Goal: Information Seeking & Learning: Learn about a topic

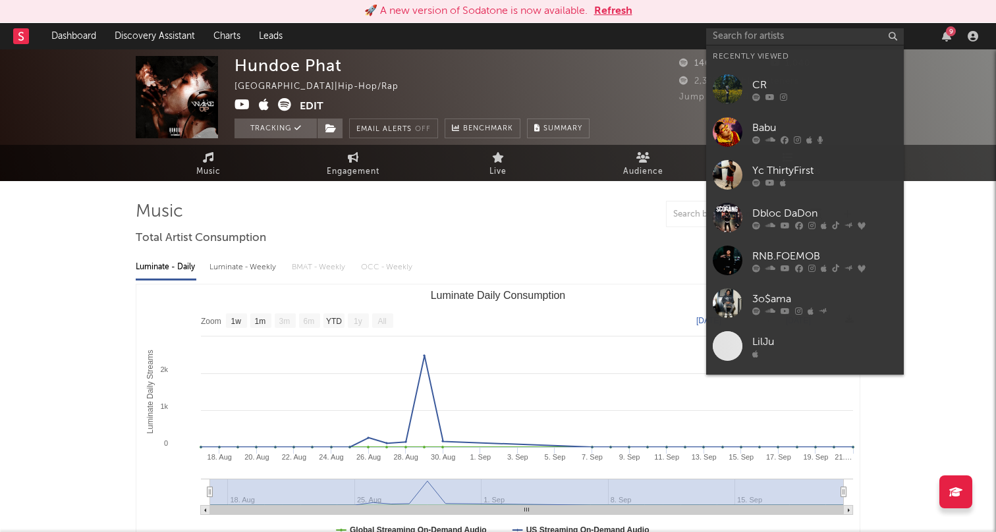
select select "1w"
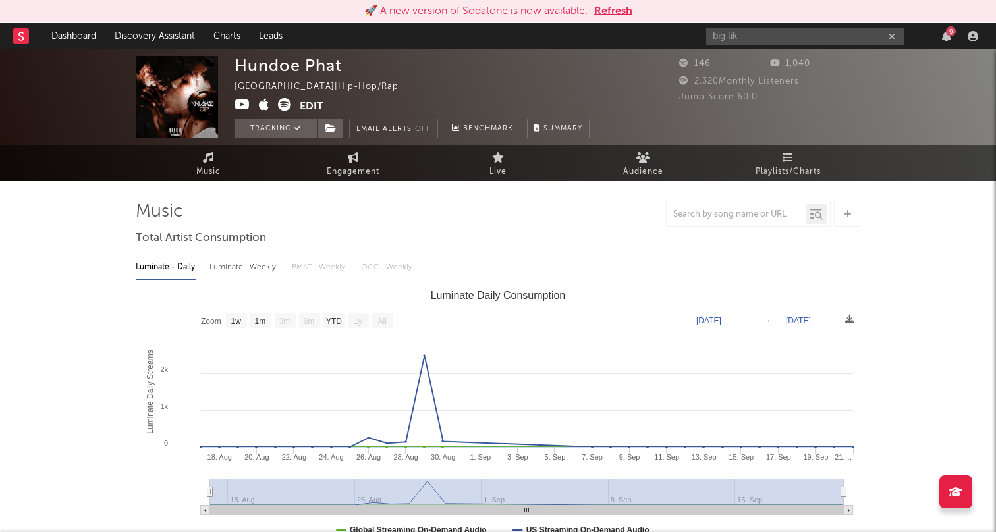
click at [781, 35] on input "big lik" at bounding box center [805, 36] width 198 height 16
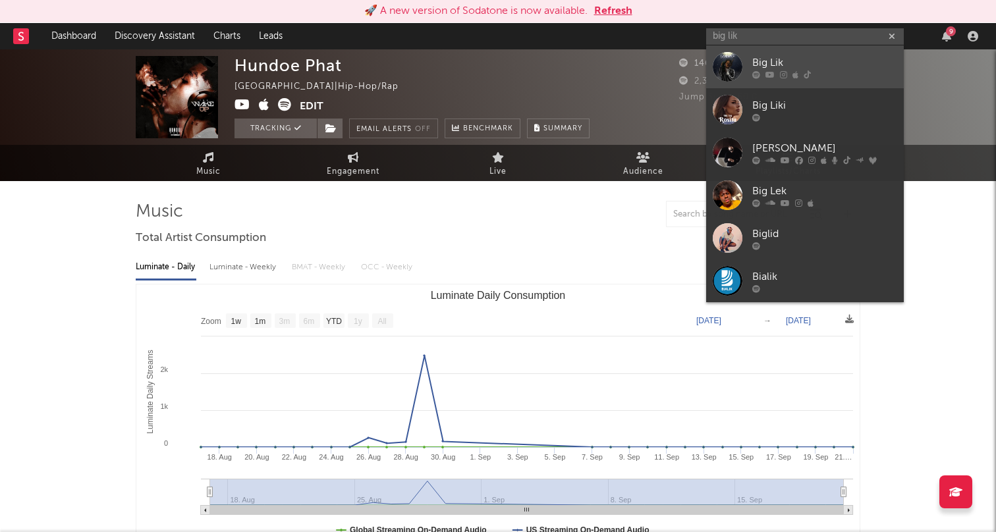
type input "big lik"
click at [826, 54] on link "Big Lik" at bounding box center [805, 66] width 198 height 43
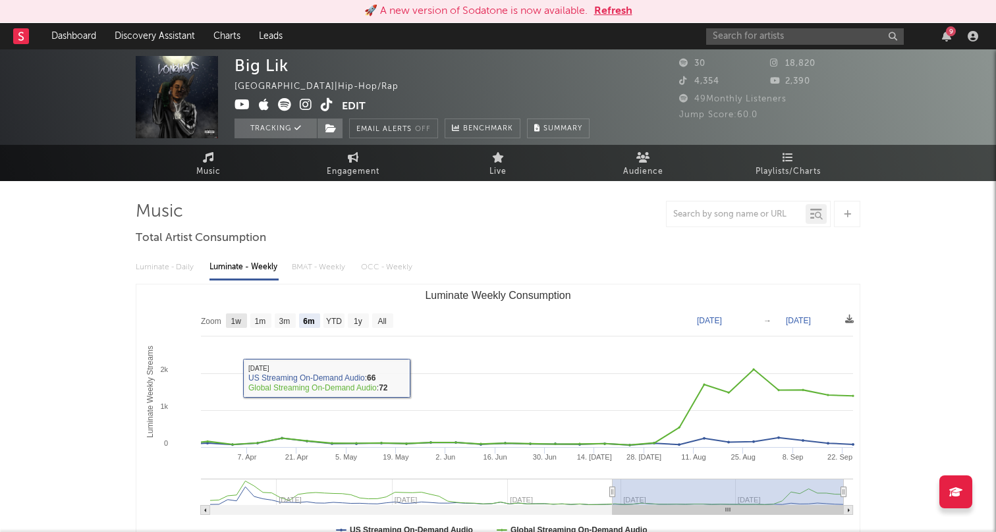
click at [239, 325] on text "1w" at bounding box center [236, 321] width 11 height 9
select select "1w"
type input "[DATE]"
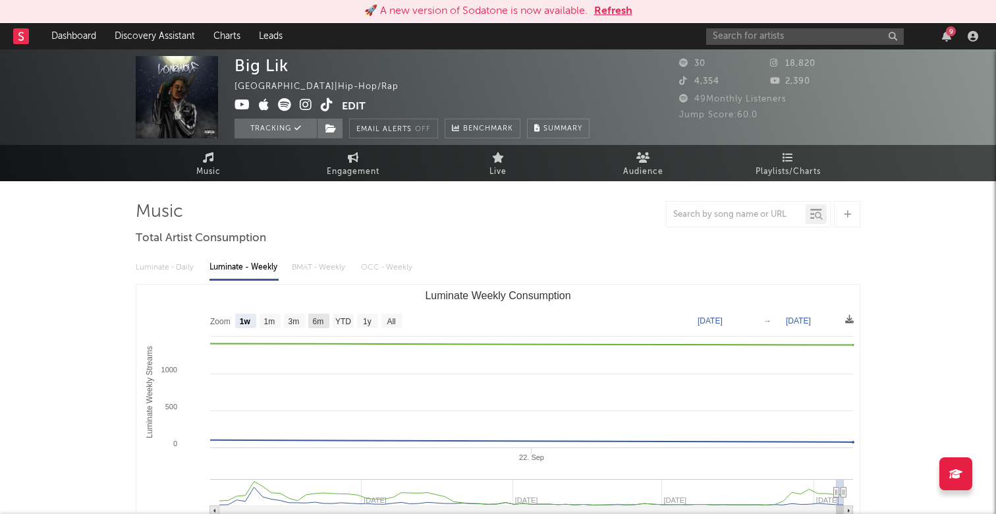
click at [321, 318] on text "6m" at bounding box center [318, 321] width 11 height 9
select select "6m"
type input "[DATE]"
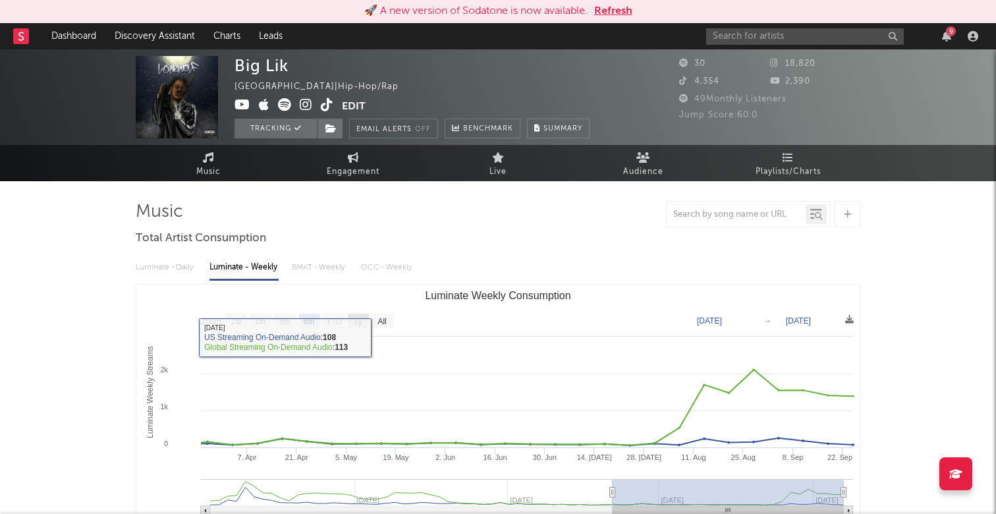
click at [360, 320] on text "1y" at bounding box center [358, 321] width 9 height 9
select select "1y"
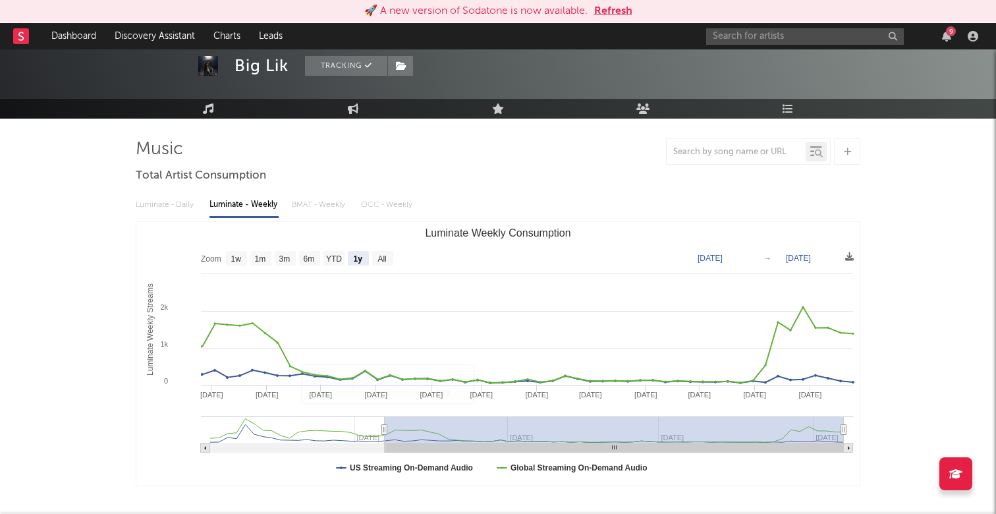
scroll to position [77, 0]
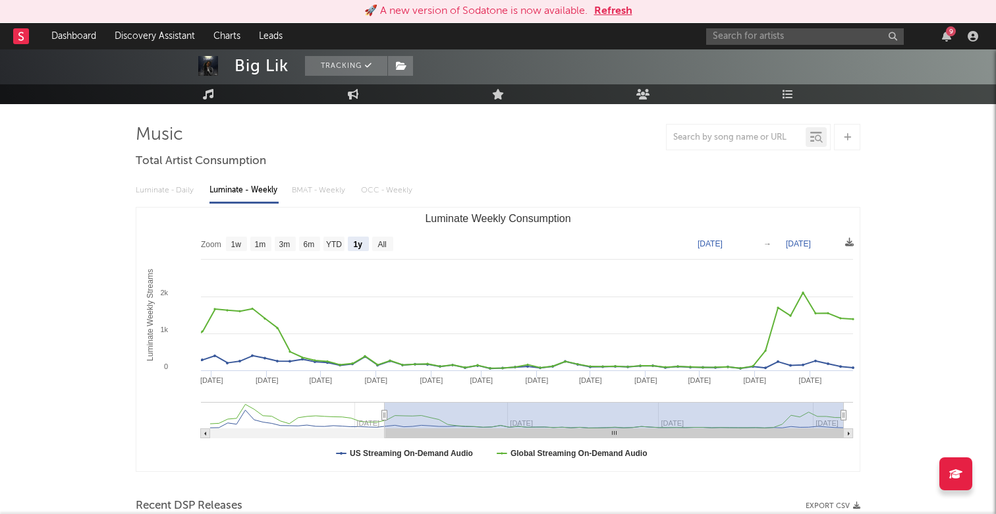
type input "[DATE]"
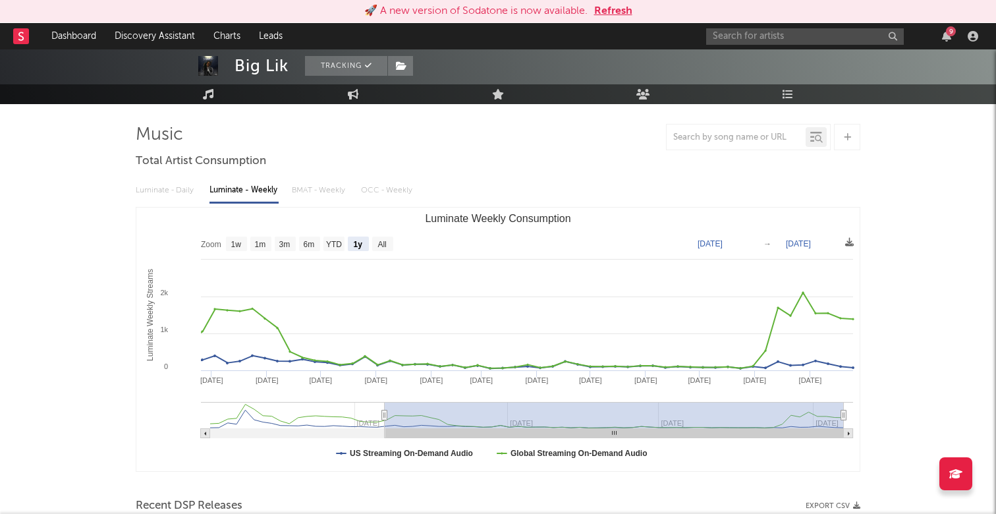
type input "[DATE]"
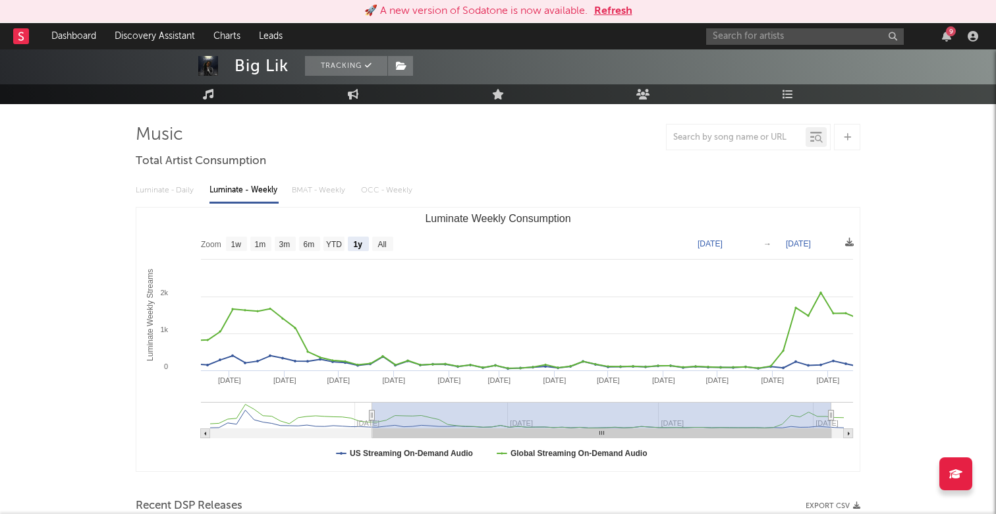
type input "[DATE]"
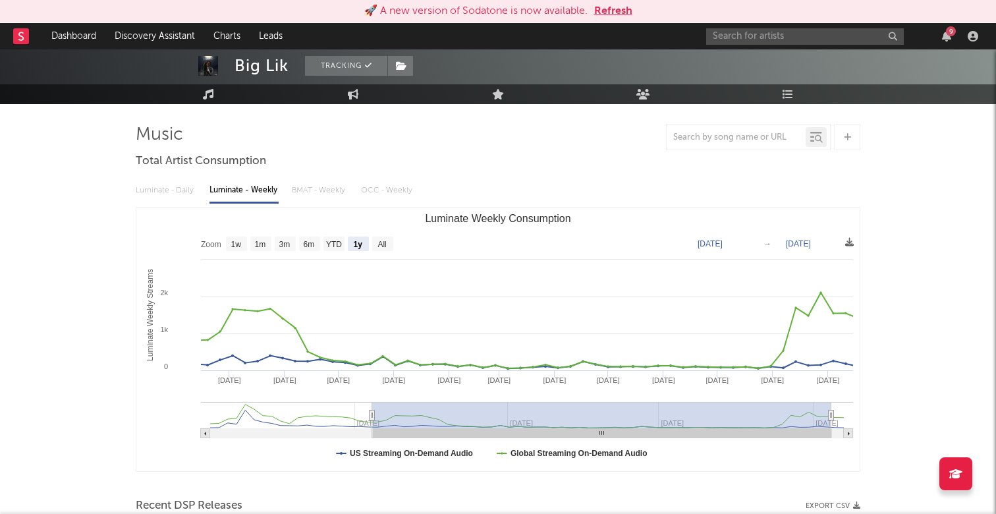
type input "[DATE]"
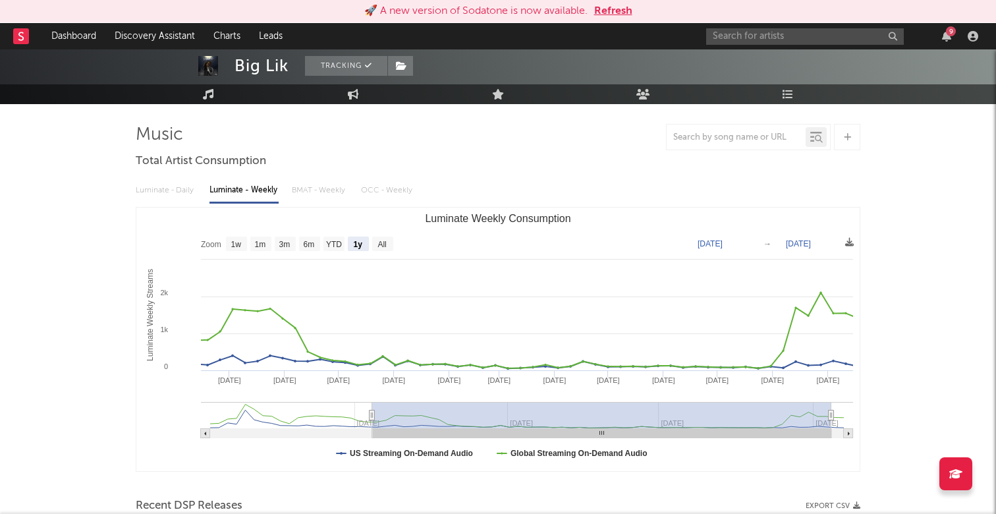
type input "[DATE]"
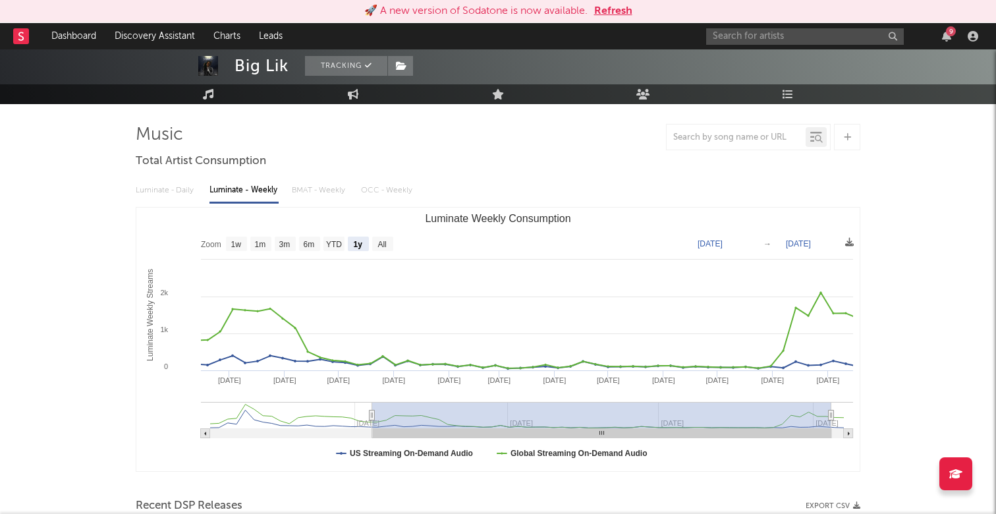
type input "[DATE]"
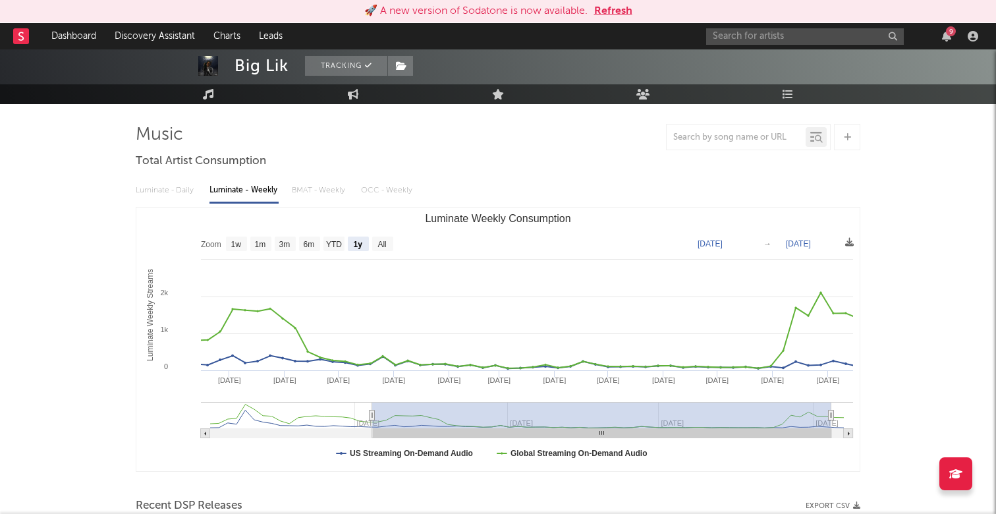
type input "[DATE]"
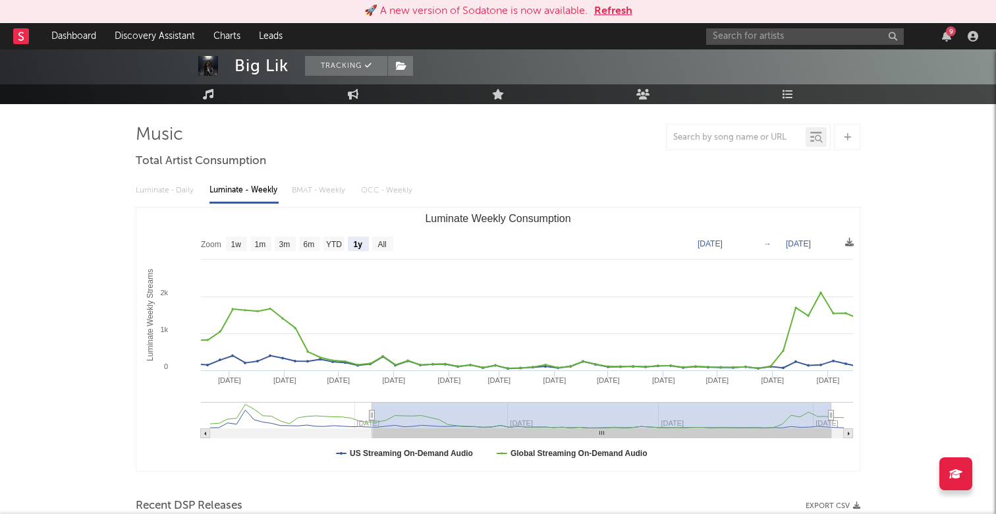
type input "[DATE]"
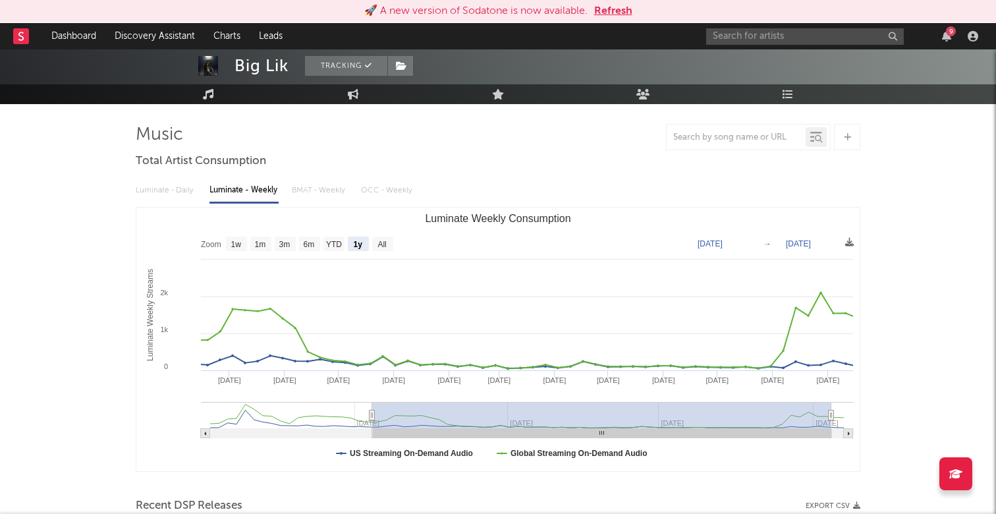
type input "[DATE]"
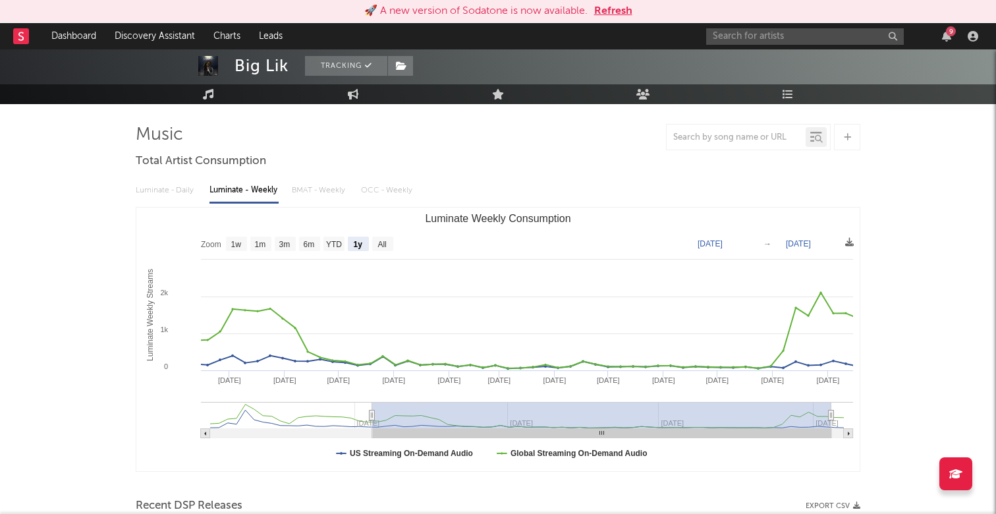
type input "[DATE]"
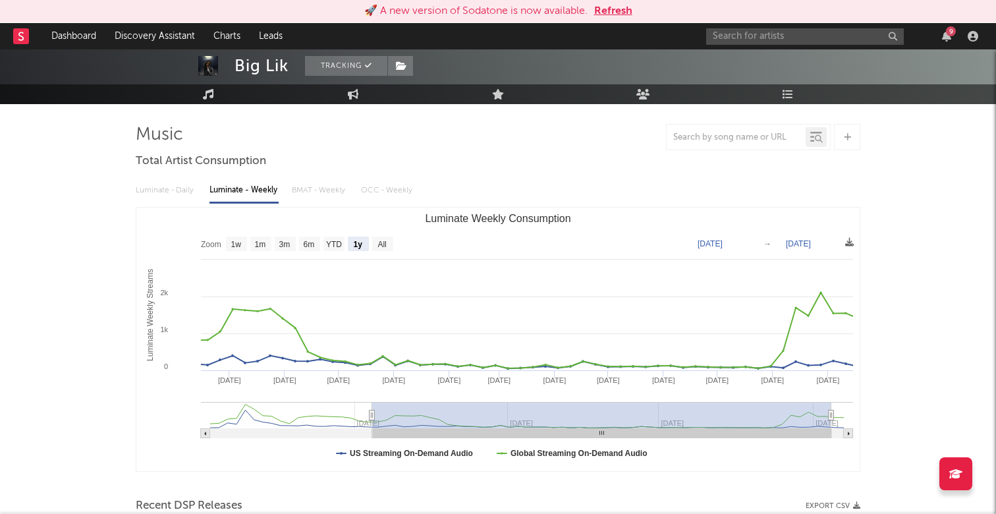
type input "[DATE]"
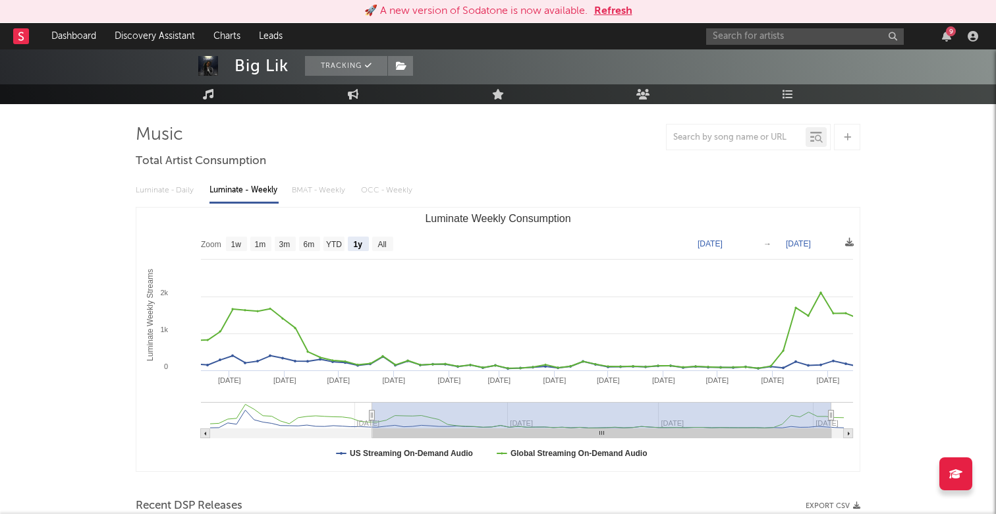
type input "[DATE]"
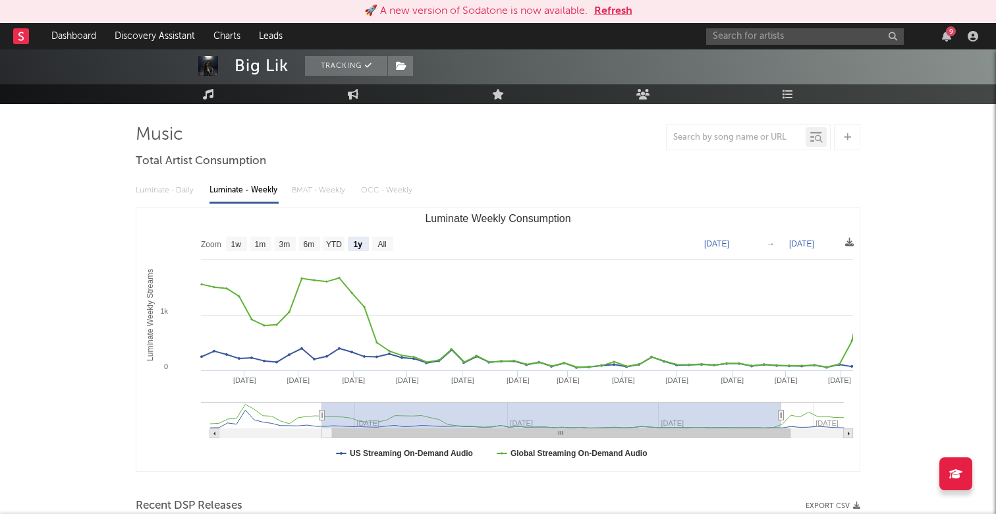
type input "[DATE]"
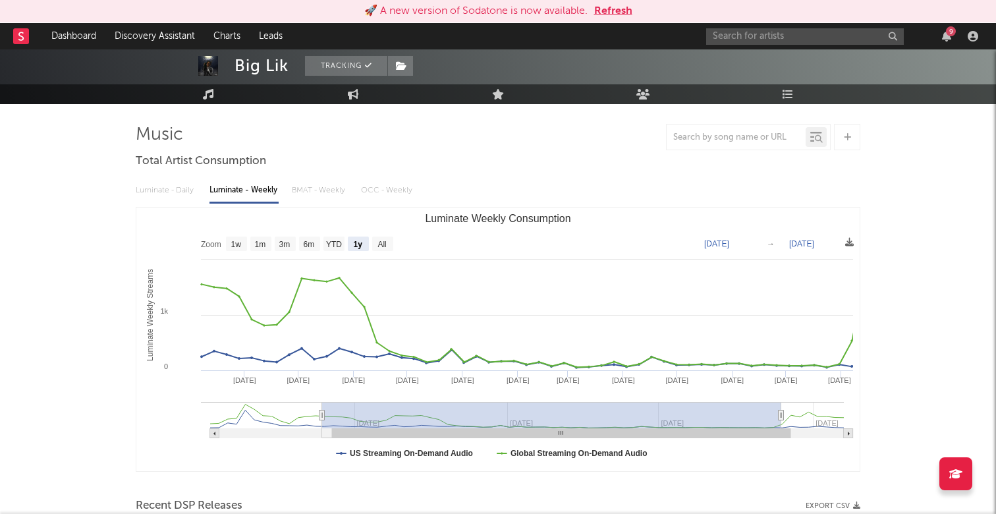
type input "[DATE]"
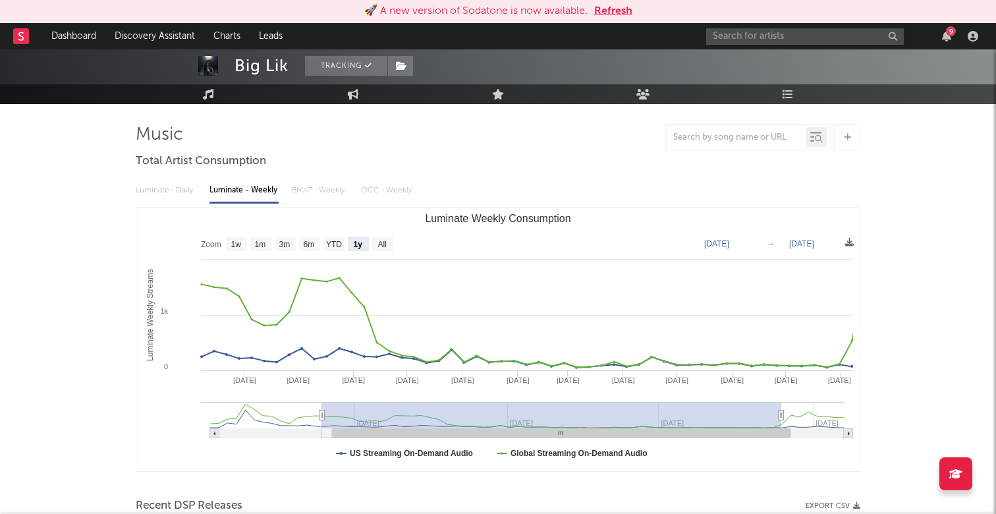
type input "[DATE]"
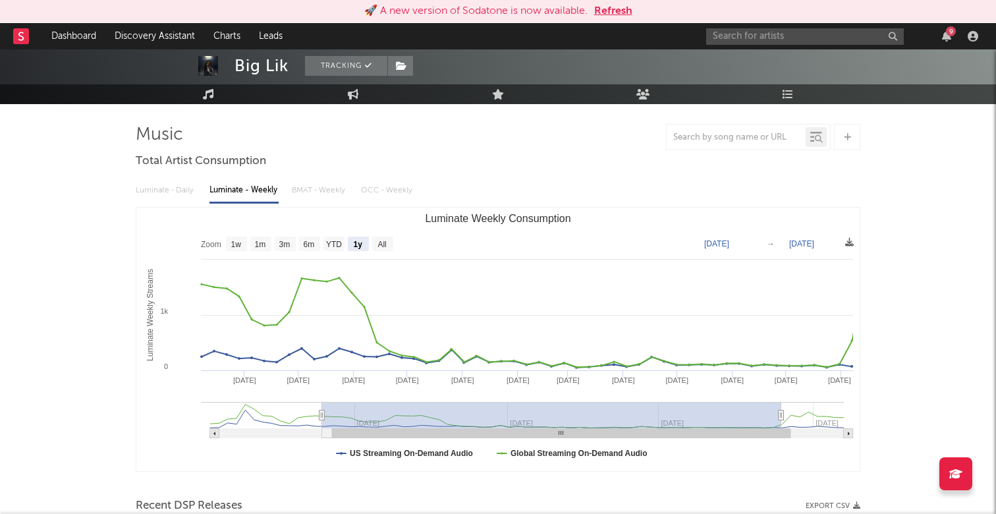
type input "[DATE]"
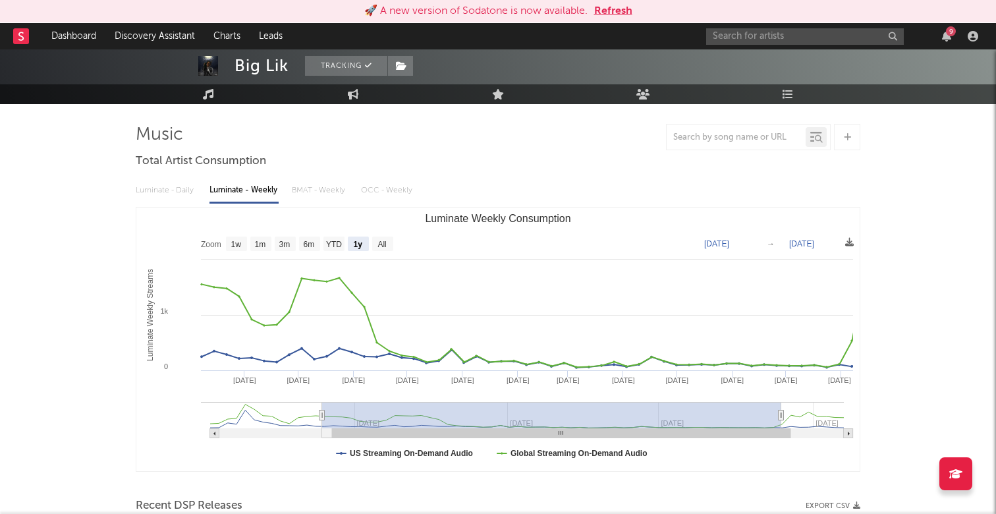
type input "[DATE]"
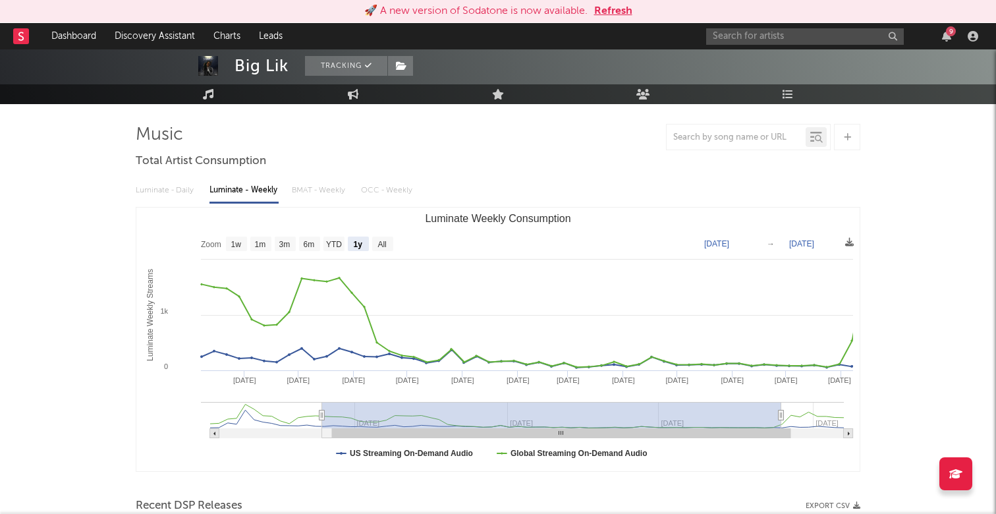
type input "[DATE]"
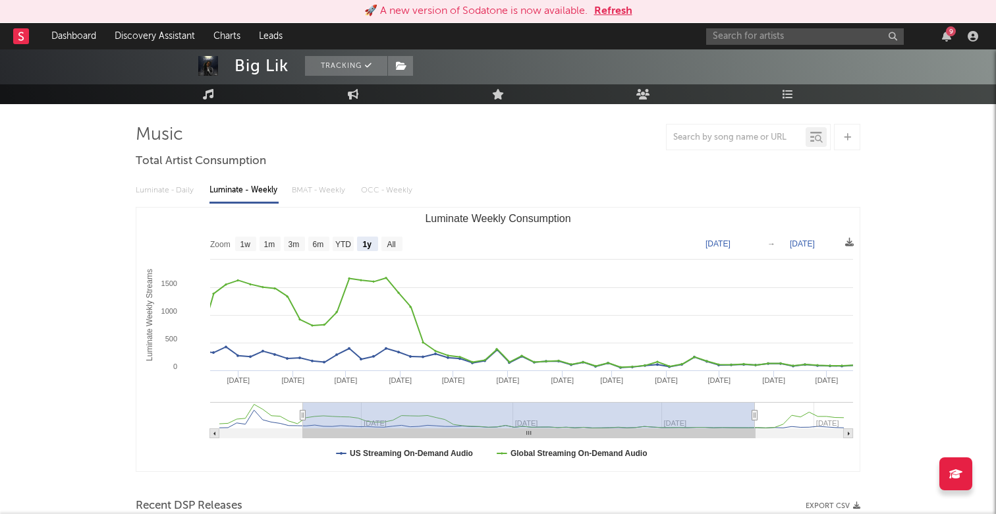
type input "[DATE]"
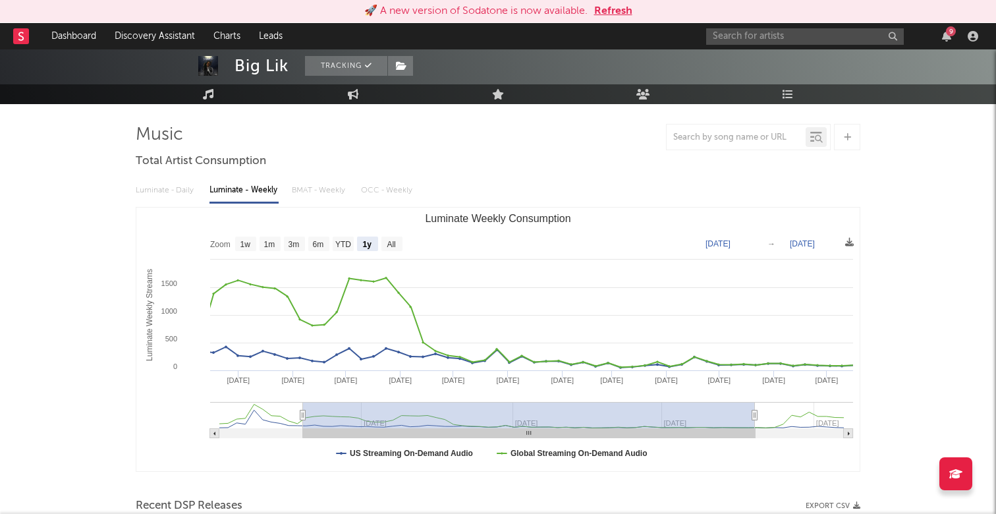
type input "[DATE]"
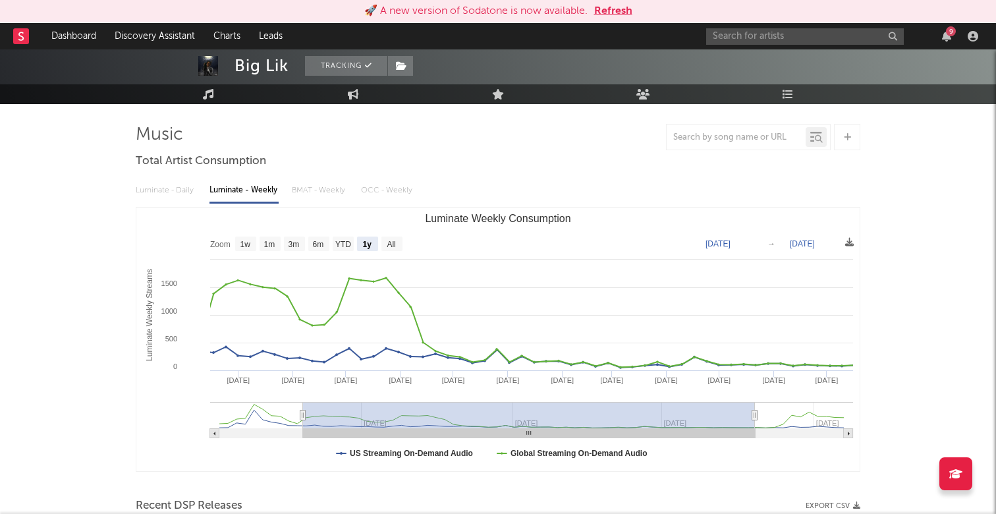
type input "[DATE]"
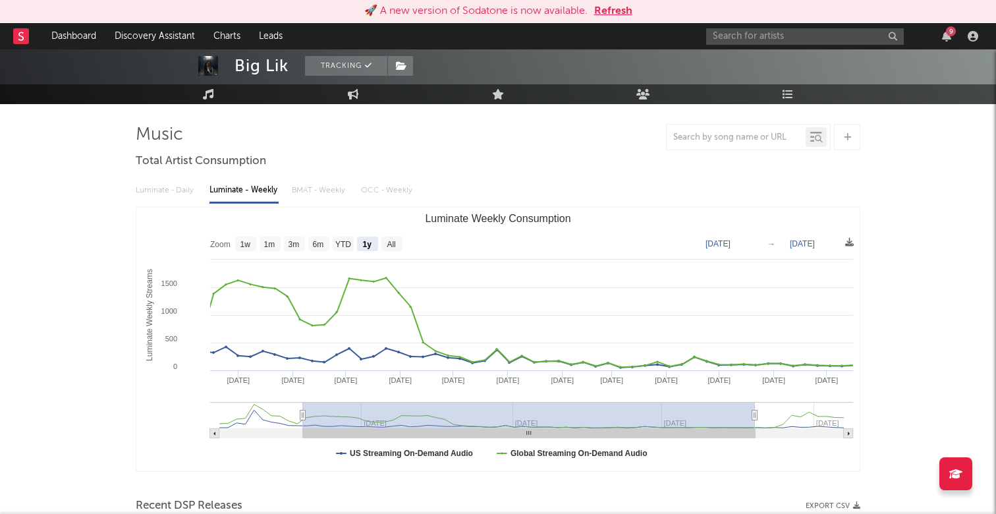
type input "[DATE]"
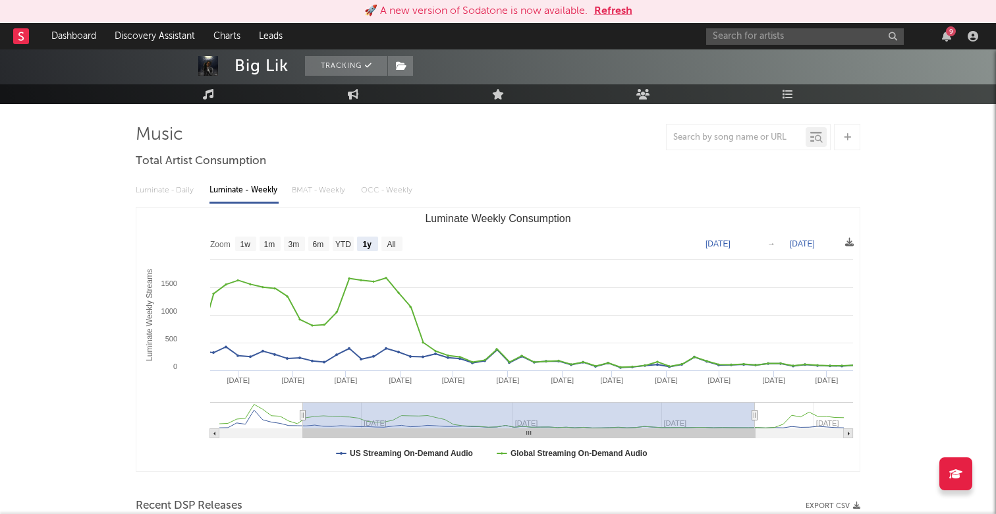
type input "[DATE]"
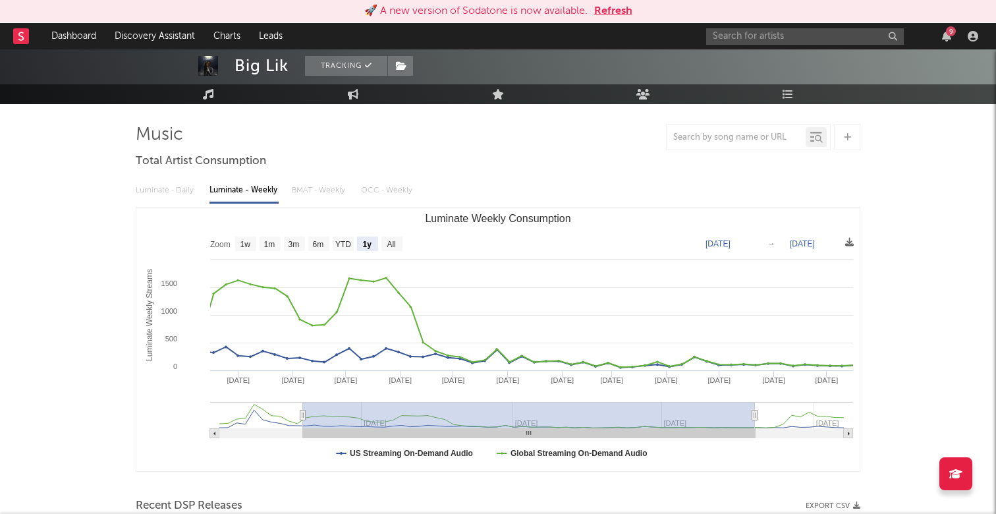
type input "[DATE]"
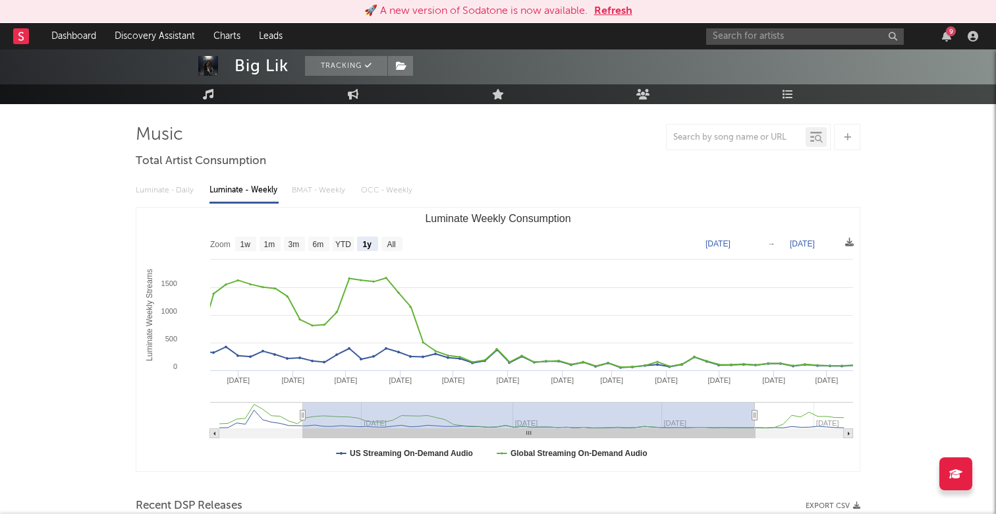
type input "[DATE]"
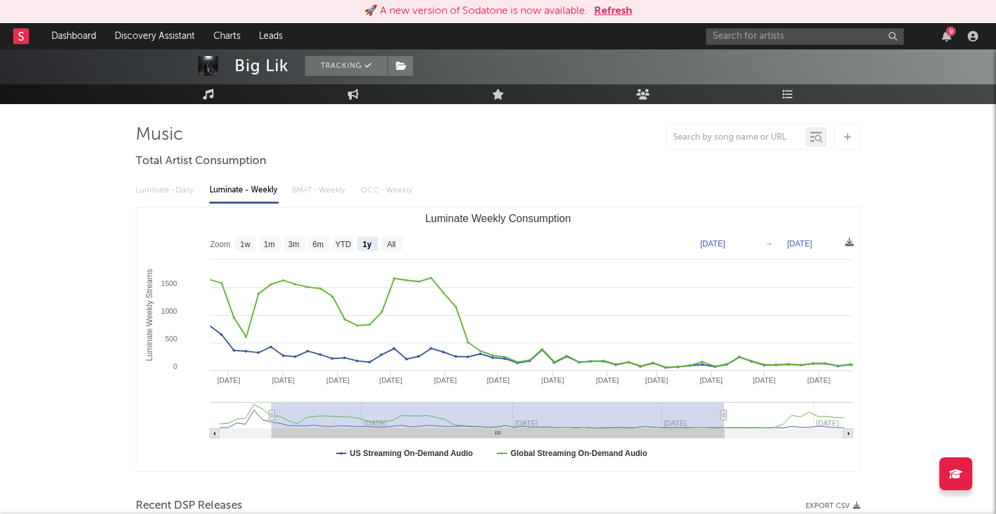
type input "[DATE]"
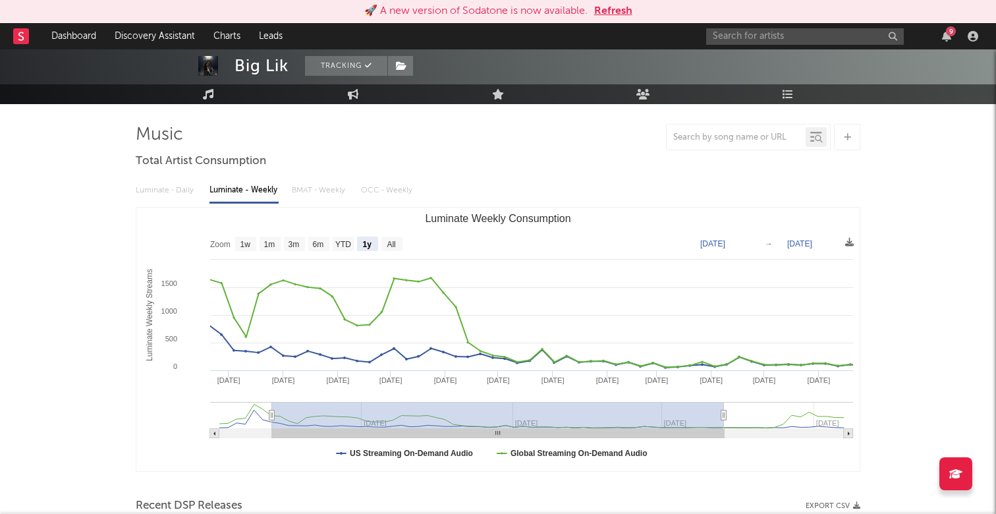
type input "[DATE]"
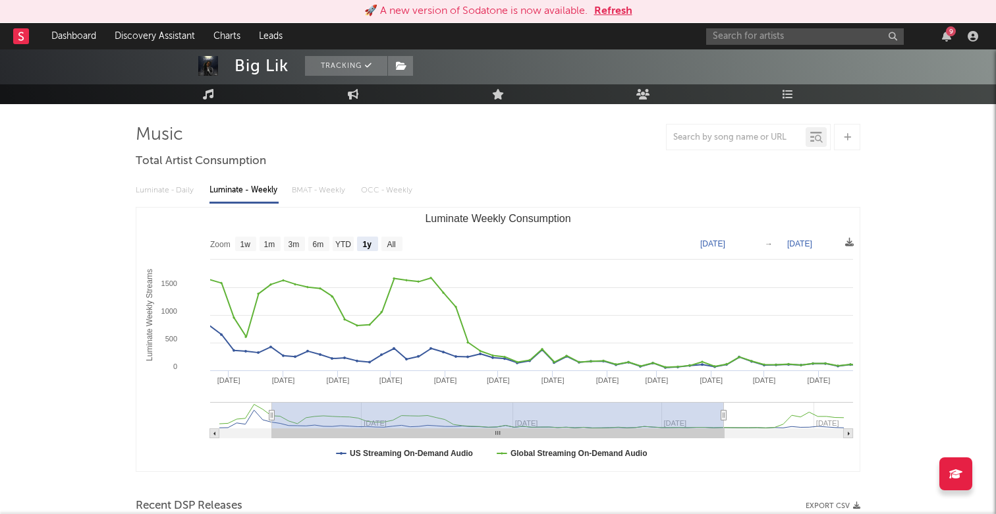
type input "[DATE]"
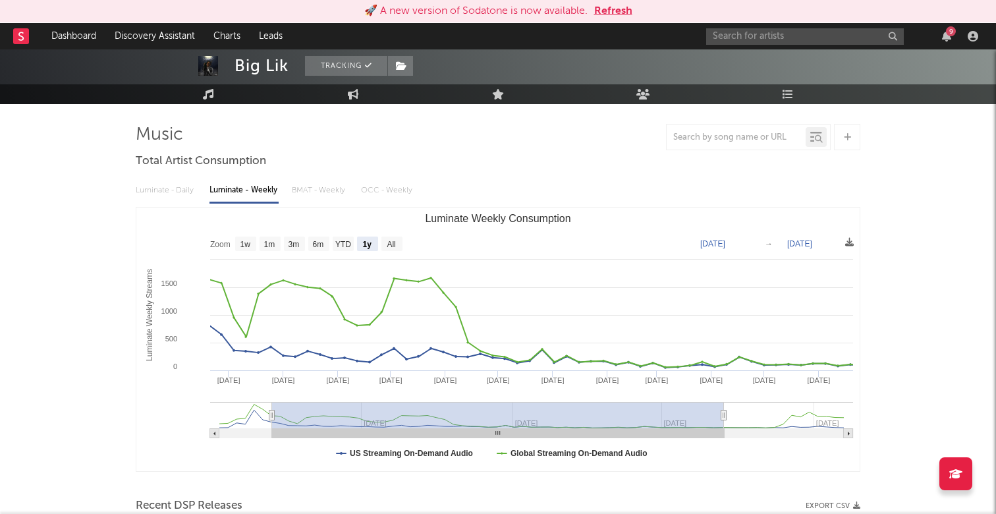
type input "[DATE]"
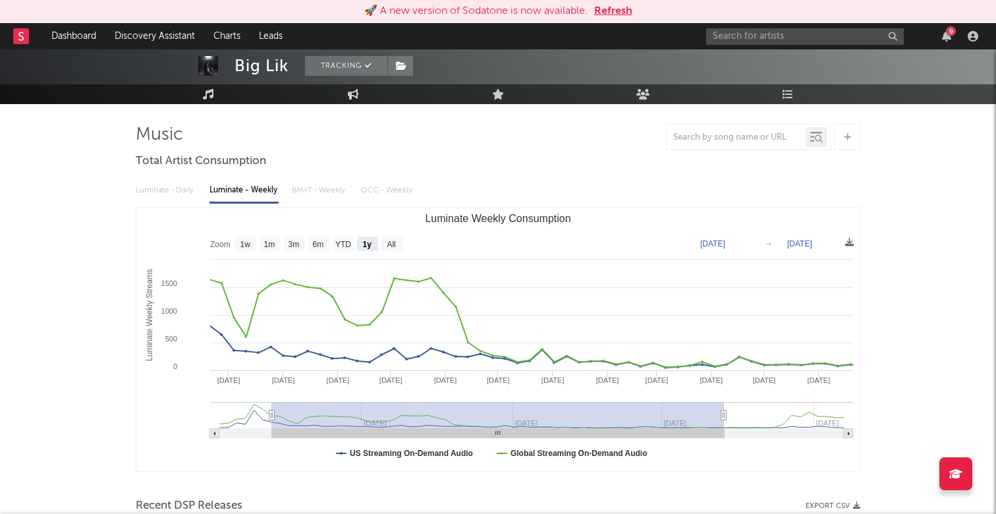
type input "[DATE]"
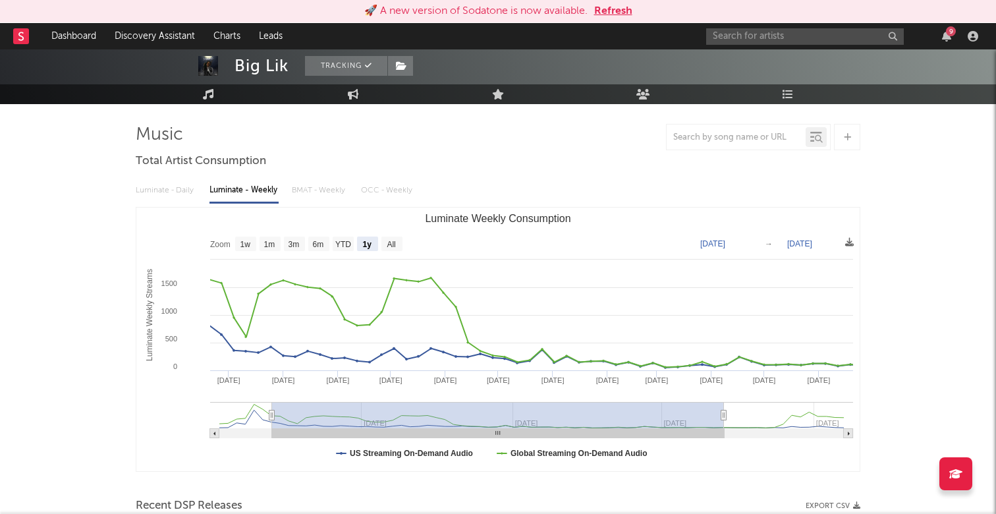
type input "[DATE]"
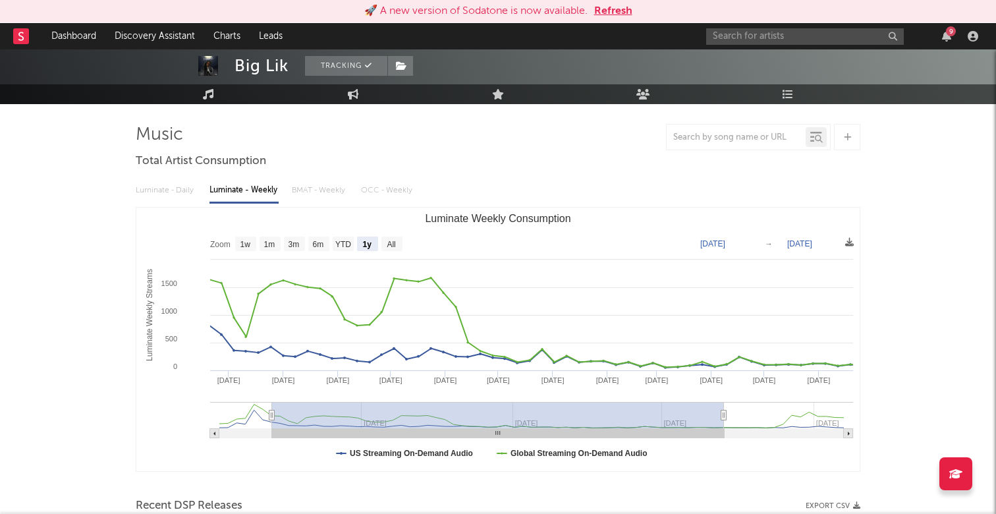
type input "[DATE]"
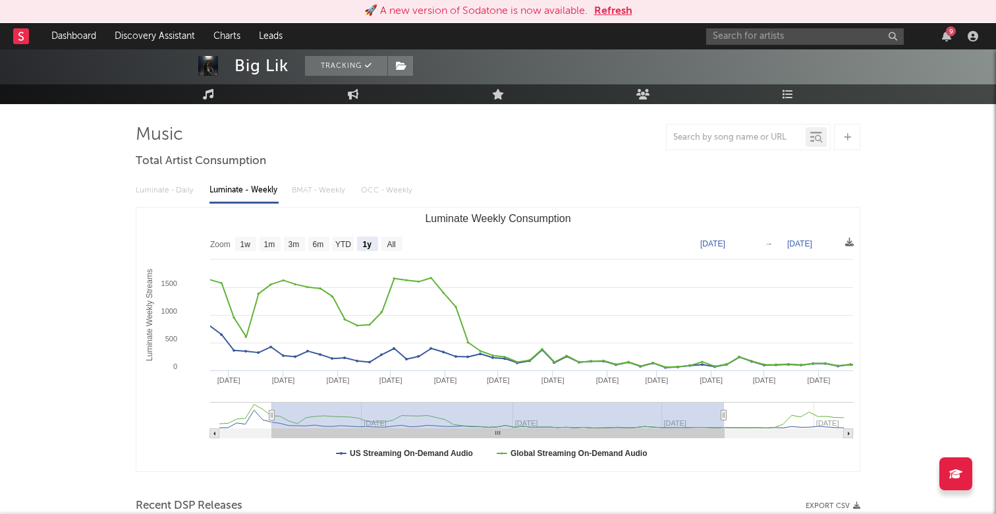
type input "[DATE]"
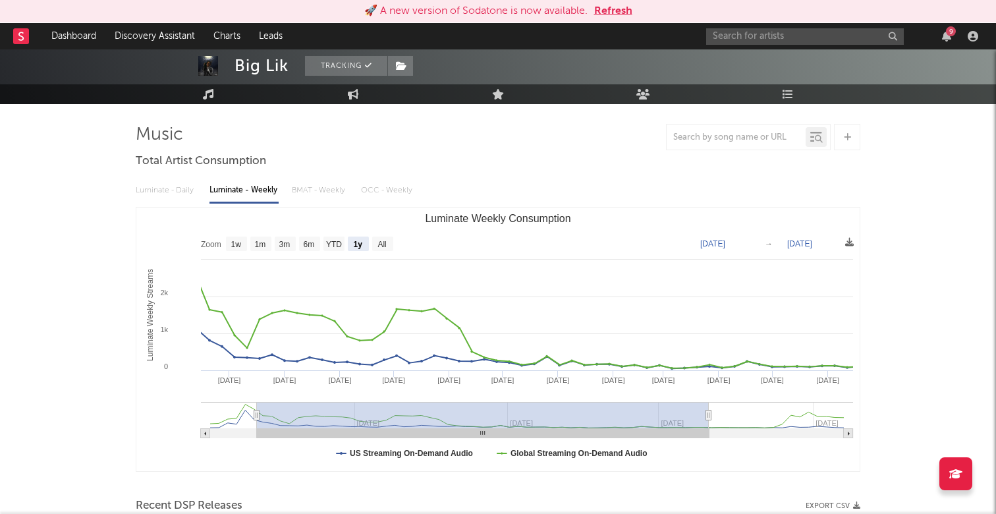
type input "[DATE]"
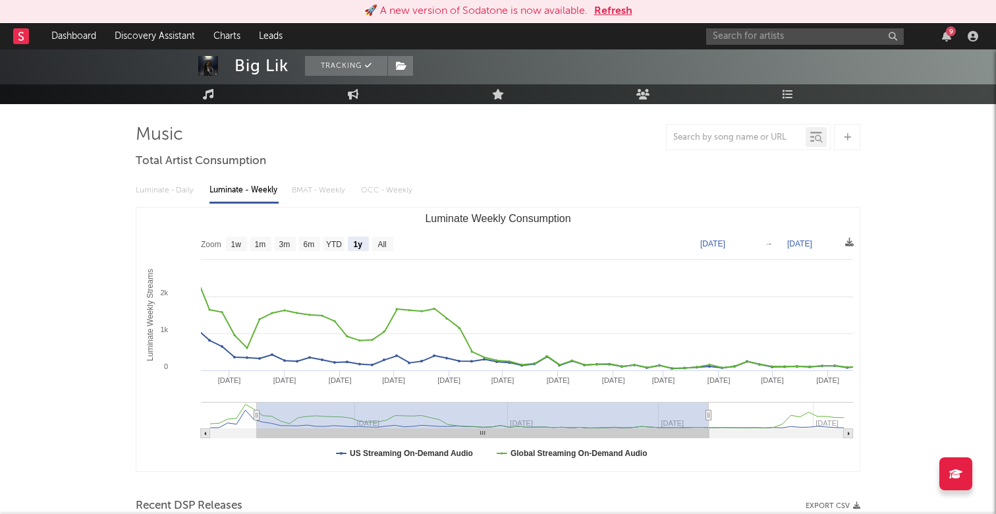
type input "[DATE]"
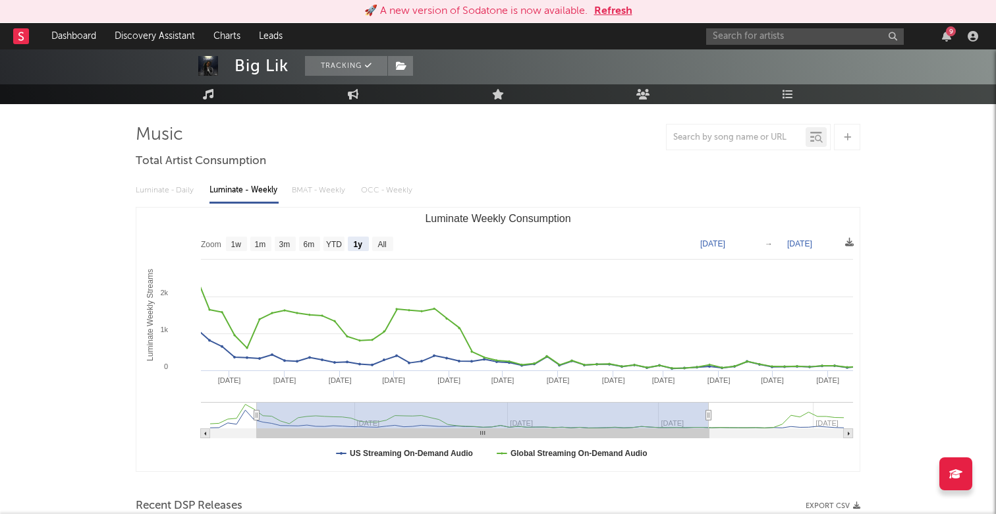
type input "[DATE]"
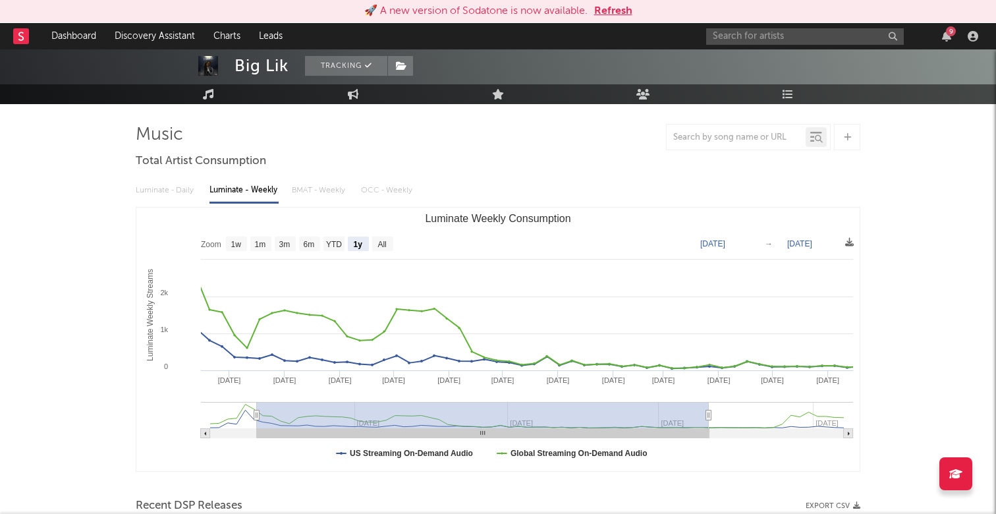
type input "[DATE]"
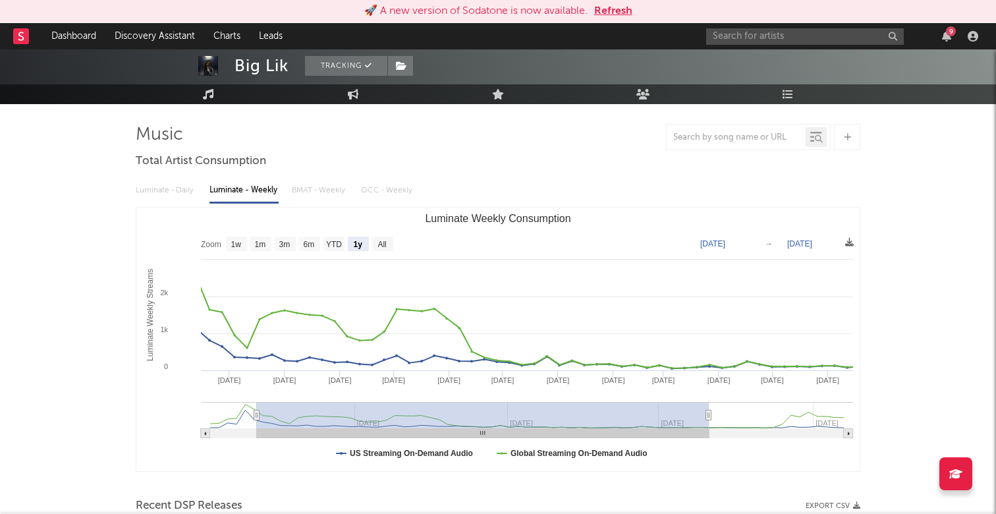
type input "[DATE]"
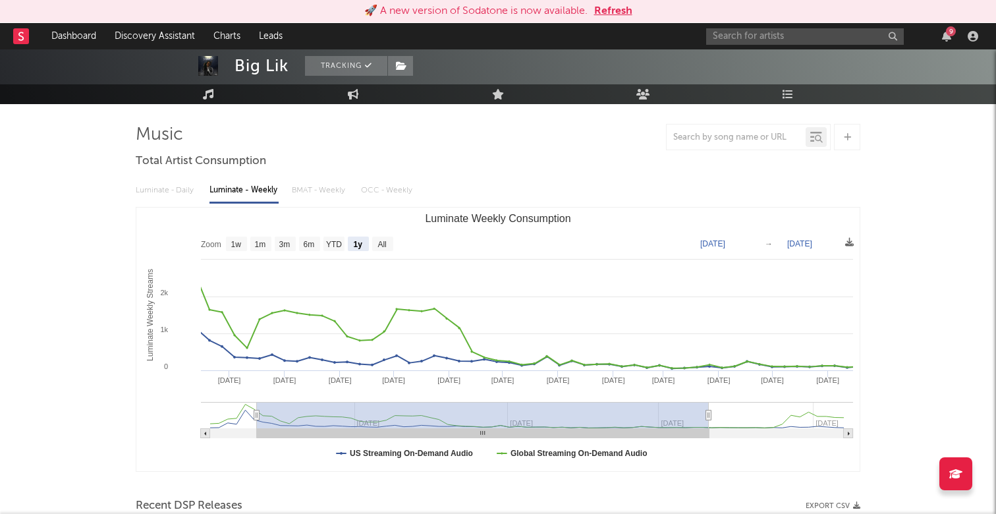
type input "[DATE]"
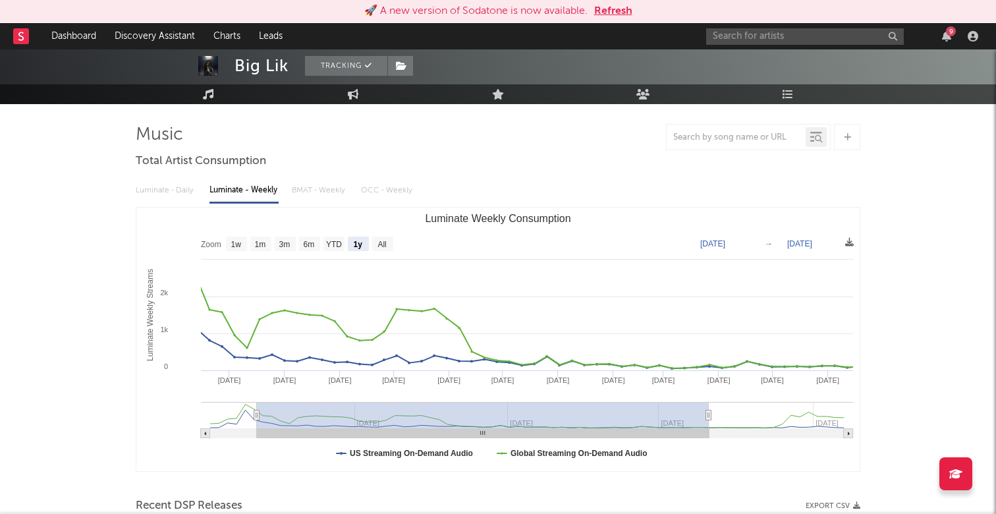
type input "[DATE]"
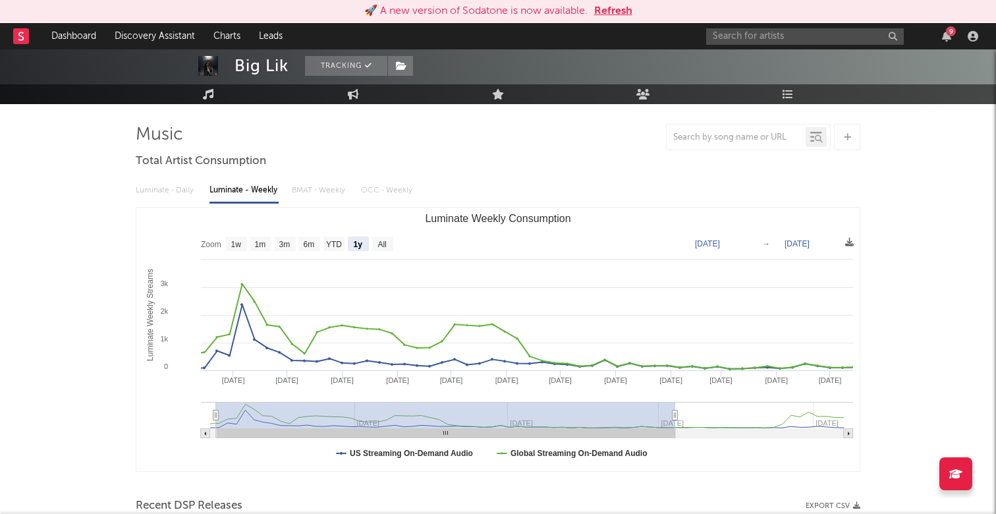
drag, startPoint x: 411, startPoint y: 434, endPoint x: 242, endPoint y: 442, distance: 168.8
click at [242, 442] on icon "Created with Highcharts 10.3.3 Luminate Weekly Streams Luminate Weekly Consumpt…" at bounding box center [497, 338] width 723 height 263
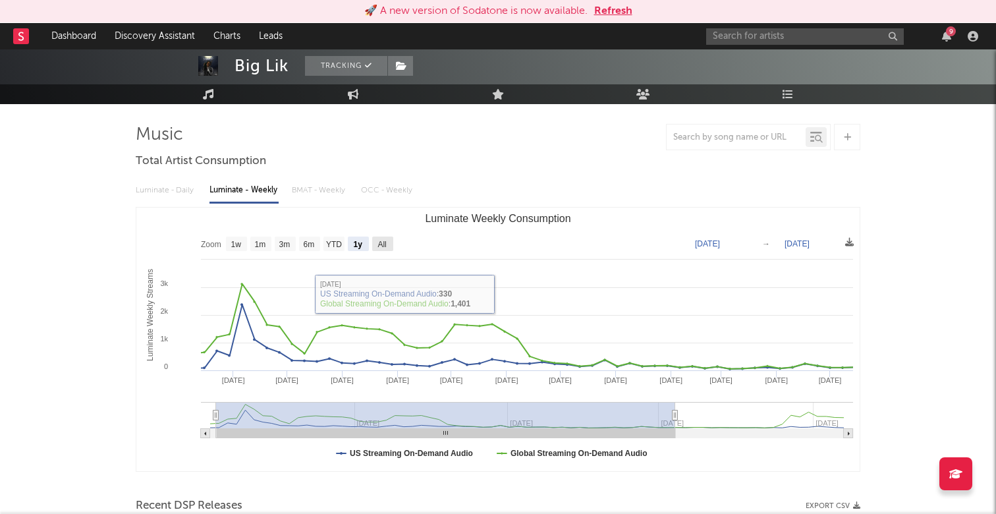
click at [377, 250] on rect "Luminate Weekly Consumption" at bounding box center [382, 243] width 21 height 14
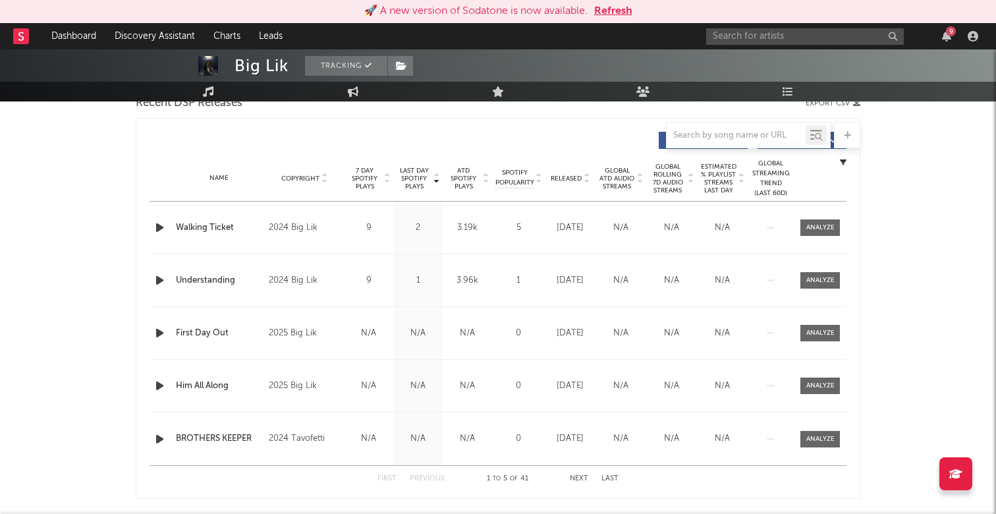
scroll to position [480, 0]
click at [584, 474] on div "First Previous 1 to 5 of 41 Next Last" at bounding box center [497, 479] width 241 height 26
click at [580, 476] on button "Next" at bounding box center [579, 478] width 18 height 7
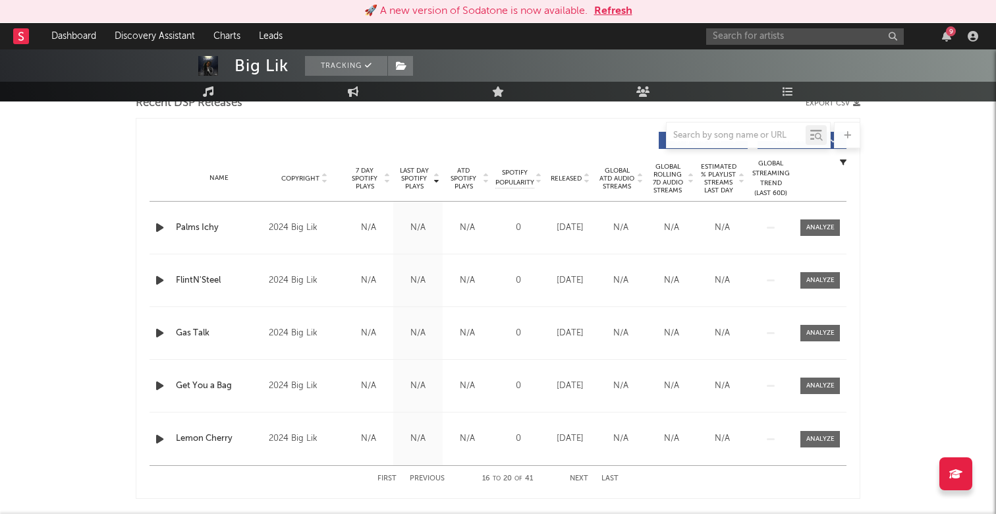
click at [582, 477] on button "Next" at bounding box center [579, 478] width 18 height 7
click at [584, 477] on button "Next" at bounding box center [579, 478] width 18 height 7
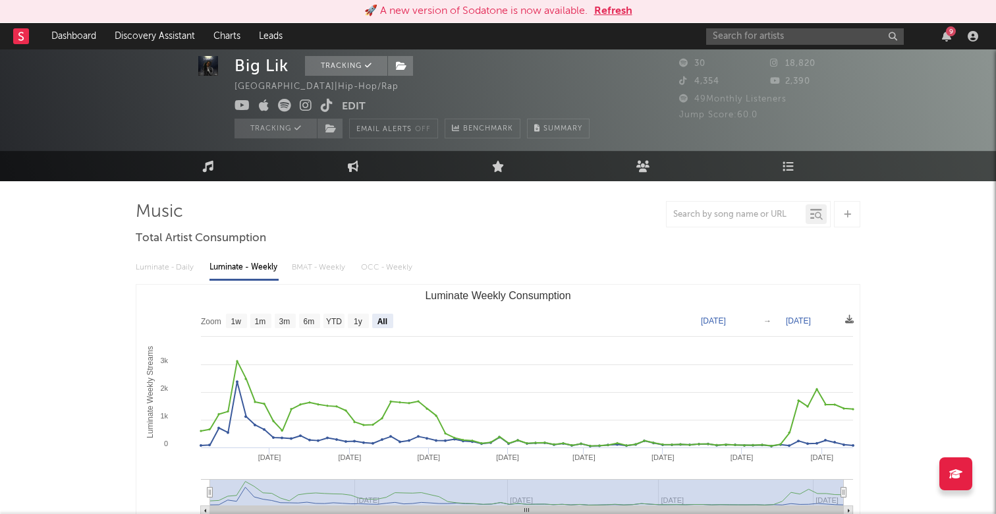
scroll to position [43, 0]
